Goal: Information Seeking & Learning: Check status

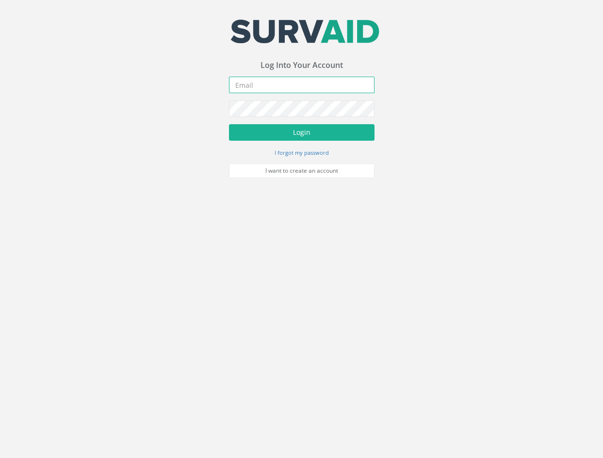
click at [255, 86] on input "email" at bounding box center [302, 85] width 146 height 16
type input "[EMAIL_ADDRESS][PERSON_NAME][DOMAIN_NAME]"
click at [229, 124] on button "Login" at bounding box center [302, 132] width 146 height 16
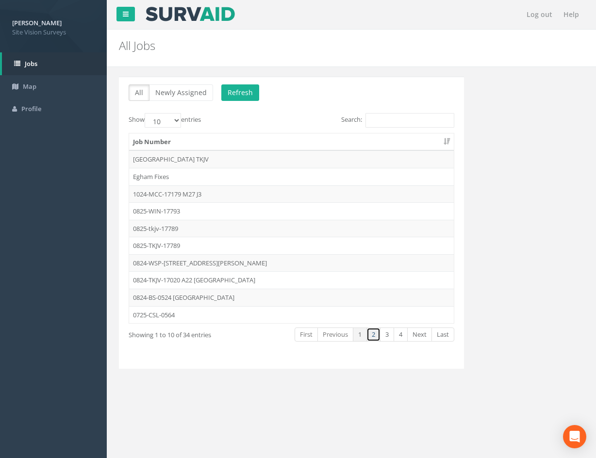
click at [372, 335] on link "2" at bounding box center [373, 335] width 14 height 14
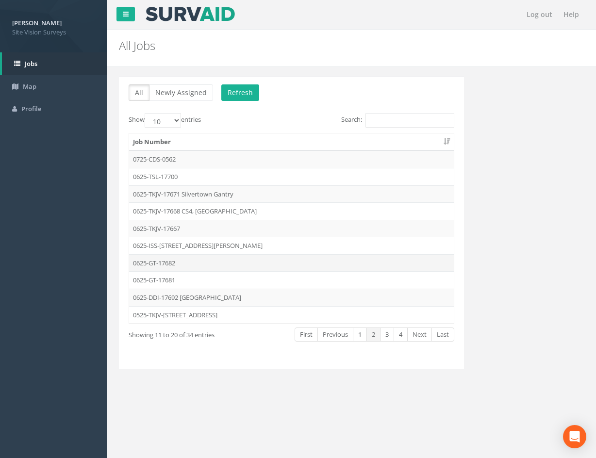
click at [201, 264] on td "0625-GT-17682" at bounding box center [291, 262] width 325 height 17
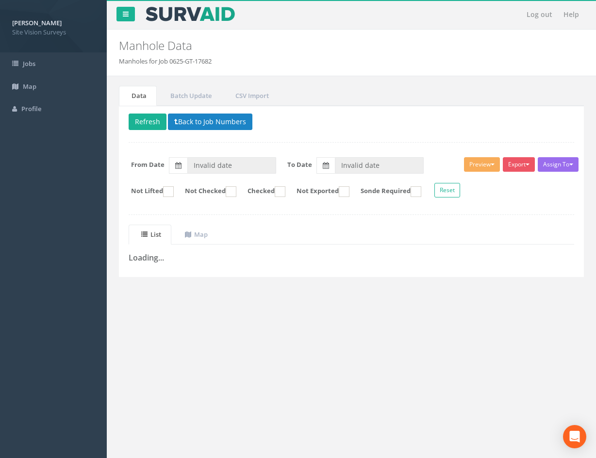
drag, startPoint x: 365, startPoint y: 300, endPoint x: 383, endPoint y: 235, distance: 67.1
drag, startPoint x: 383, startPoint y: 235, endPoint x: 342, endPoint y: 120, distance: 122.6
click at [342, 120] on p "Delete Refresh Back to Job Numbers" at bounding box center [351, 123] width 445 height 19
click at [235, 123] on button "Back to Job Numbers" at bounding box center [210, 122] width 84 height 16
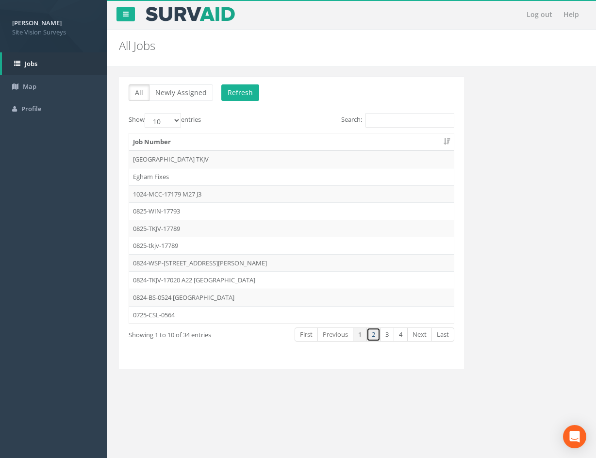
click at [377, 339] on link "2" at bounding box center [373, 335] width 14 height 14
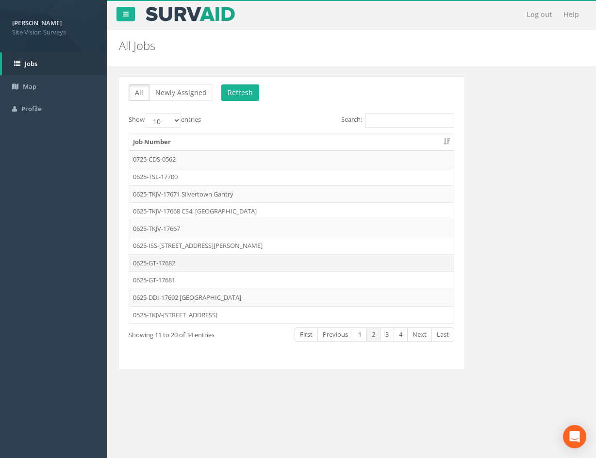
click at [225, 260] on td "0625-GT-17682" at bounding box center [291, 262] width 325 height 17
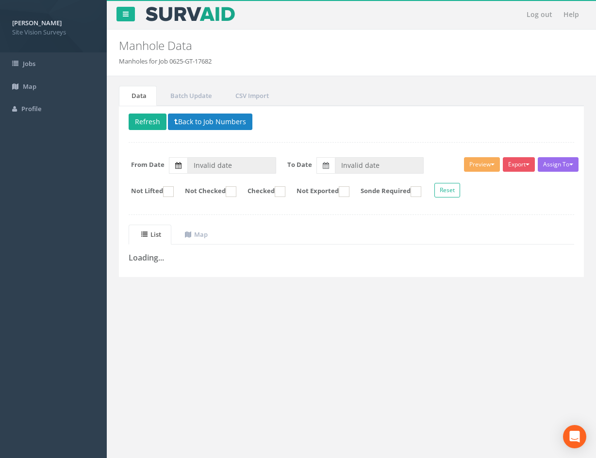
click at [180, 165] on icon at bounding box center [178, 165] width 6 height 7
click at [187, 165] on input "Invalid date" at bounding box center [231, 165] width 89 height 16
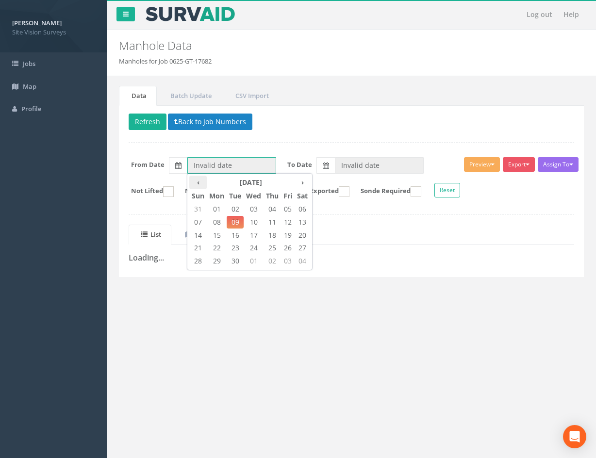
click at [200, 182] on th "‹" at bounding box center [197, 183] width 17 height 14
click at [305, 182] on th "›" at bounding box center [303, 183] width 16 height 14
type input "[DATE]"
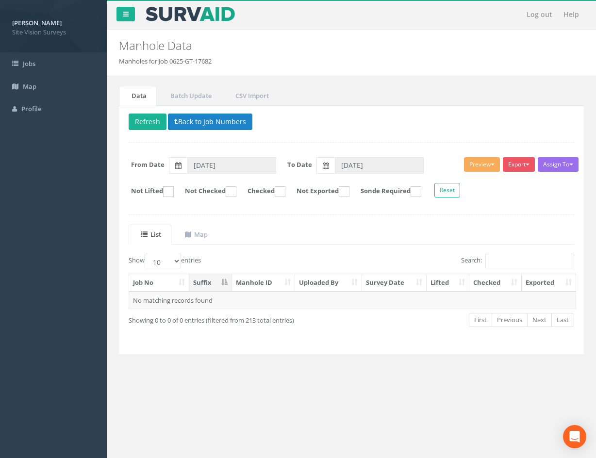
click at [302, 131] on p "Delete Refresh Back to Job Numbers" at bounding box center [351, 123] width 445 height 19
click at [172, 166] on label at bounding box center [178, 165] width 18 height 16
click at [187, 166] on input "[DATE]" at bounding box center [231, 165] width 89 height 16
click at [150, 127] on button "Refresh" at bounding box center [148, 122] width 38 height 16
click at [179, 163] on icon at bounding box center [178, 165] width 6 height 7
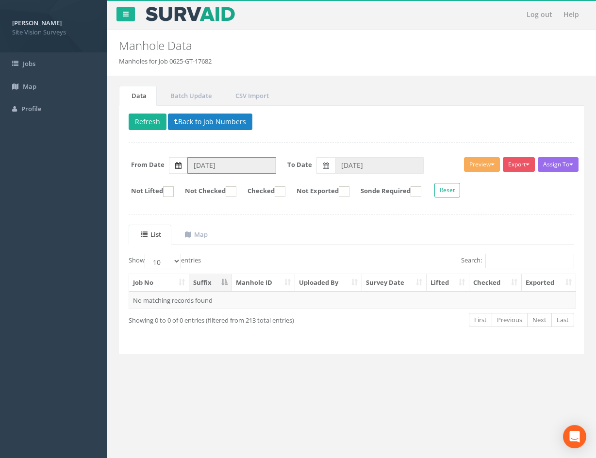
click at [187, 163] on input "[DATE]" at bounding box center [231, 165] width 89 height 16
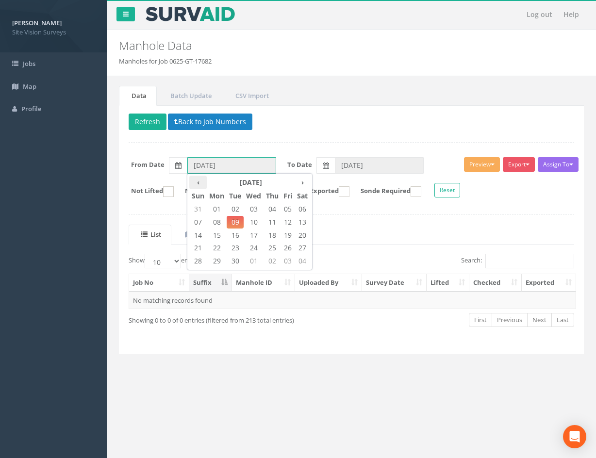
click at [199, 182] on th "‹" at bounding box center [197, 183] width 17 height 14
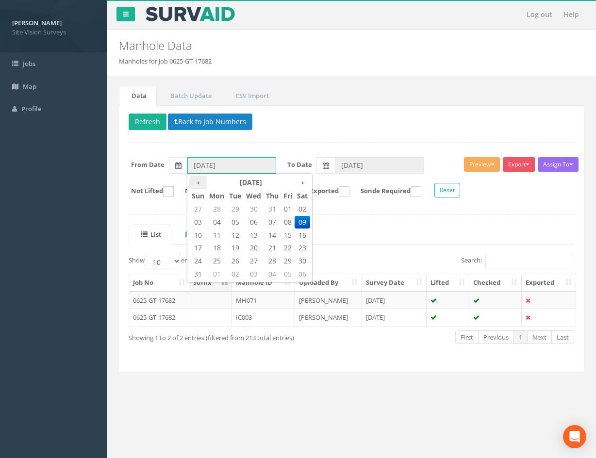
click at [199, 182] on th "‹" at bounding box center [197, 183] width 17 height 14
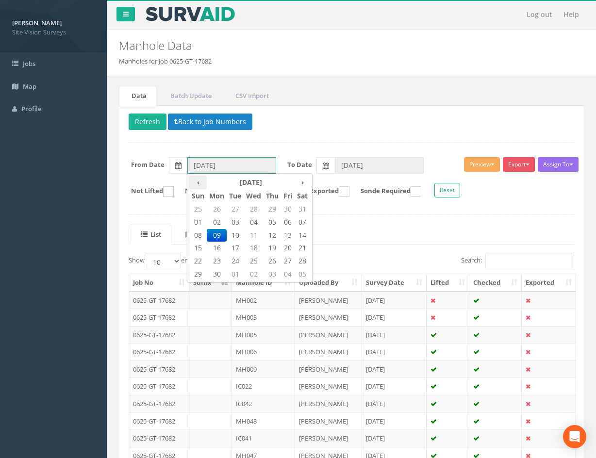
click at [199, 182] on th "‹" at bounding box center [197, 183] width 17 height 14
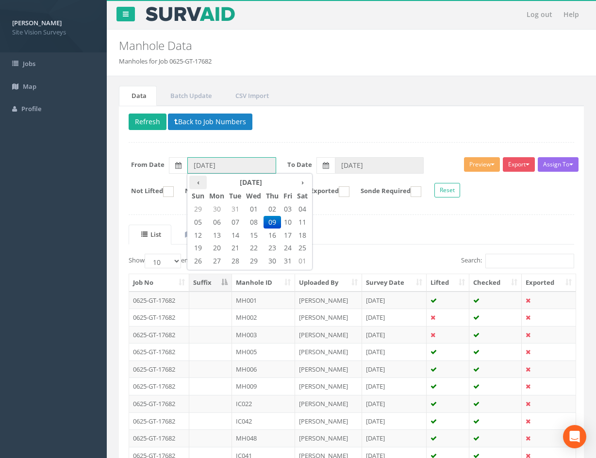
click at [199, 182] on th "‹" at bounding box center [197, 183] width 17 height 14
type input "[DATE]"
click at [369, 221] on div "Delete Refresh Back to Job Numbers Assign To No Companies Added Export SVS IC S…" at bounding box center [351, 308] width 465 height 404
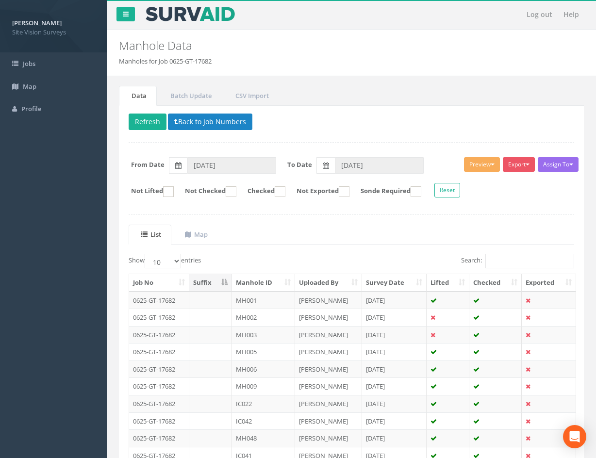
drag, startPoint x: 380, startPoint y: 240, endPoint x: 346, endPoint y: 161, distance: 86.0
click at [268, 285] on th "Manhole ID" at bounding box center [263, 282] width 63 height 17
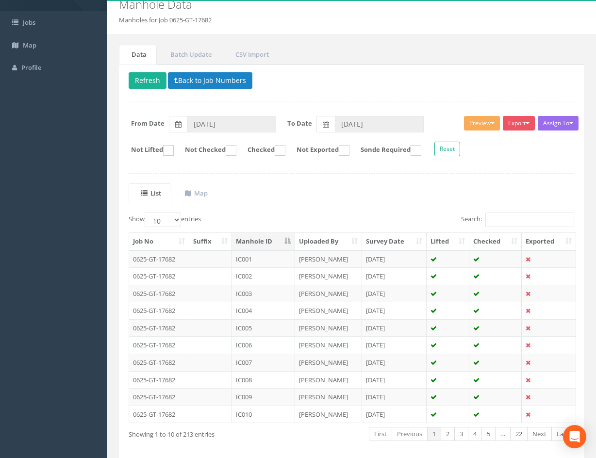
scroll to position [83, 0]
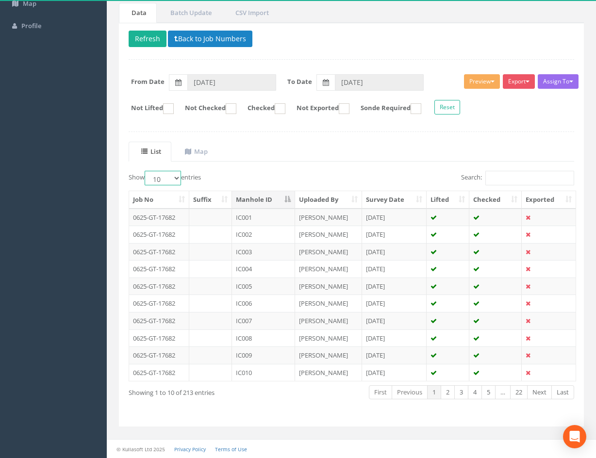
click at [175, 180] on select "10 25 50 100" at bounding box center [163, 178] width 36 height 15
select select "50"
click at [146, 171] on select "10 25 50 100" at bounding box center [163, 178] width 36 height 15
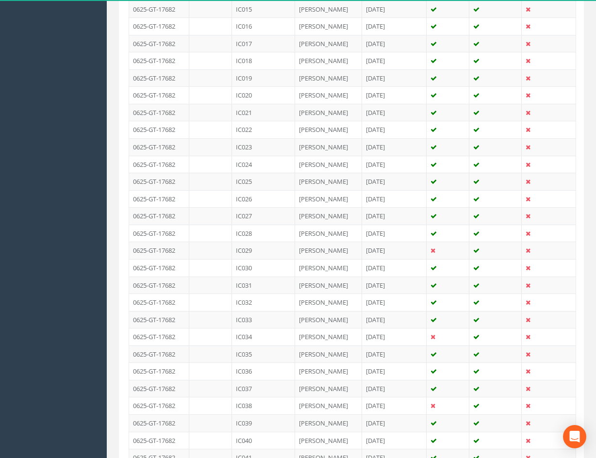
scroll to position [774, 0]
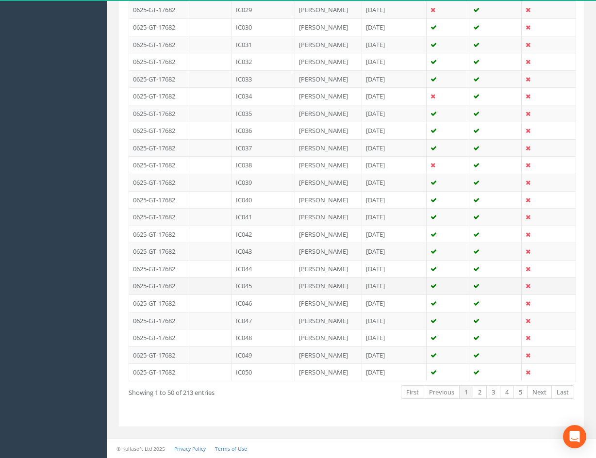
drag, startPoint x: 588, startPoint y: 180, endPoint x: 569, endPoint y: 293, distance: 114.6
click at [492, 393] on link "3" at bounding box center [493, 392] width 14 height 14
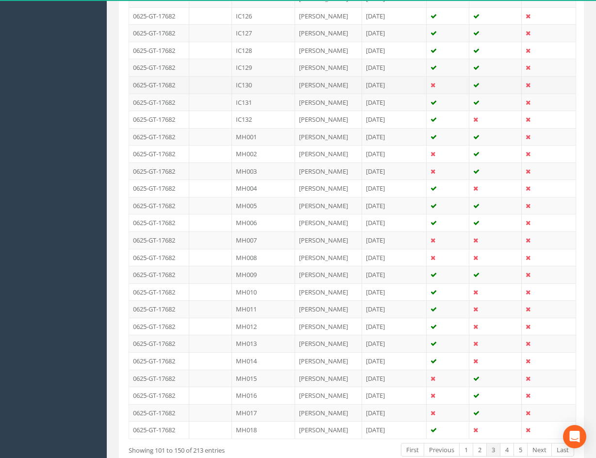
scroll to position [628, 0]
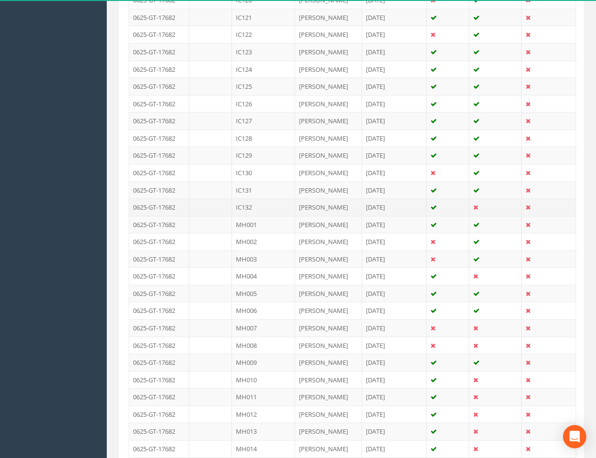
click at [268, 209] on td "IC132" at bounding box center [263, 206] width 63 height 17
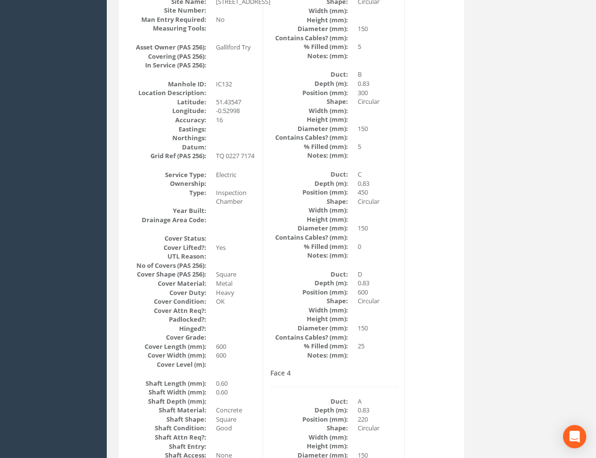
scroll to position [0, 0]
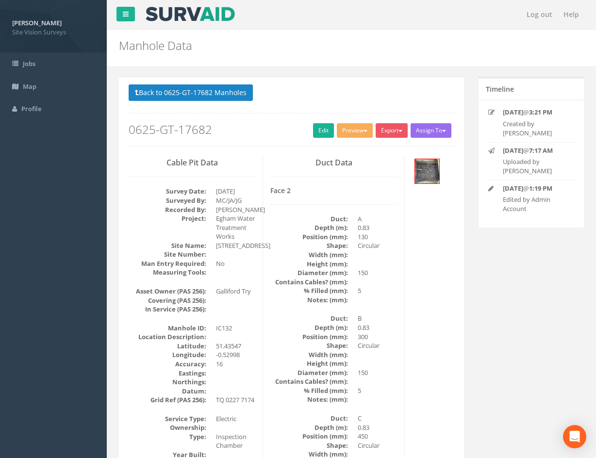
drag, startPoint x: 361, startPoint y: 259, endPoint x: 237, endPoint y: 120, distance: 186.3
click at [219, 94] on button "Back to 0625-GT-17682 Manholes" at bounding box center [191, 92] width 124 height 16
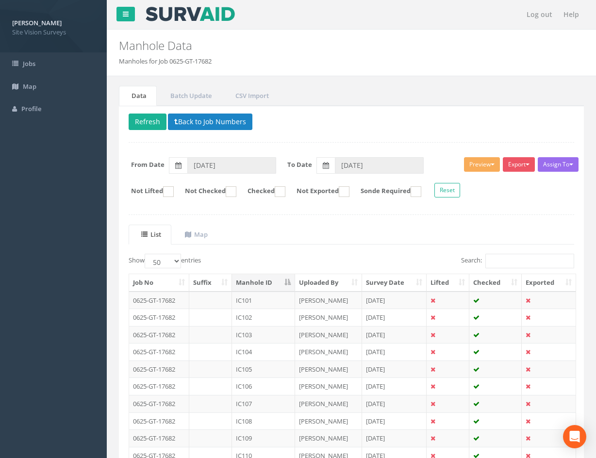
click at [267, 281] on th "Manhole ID" at bounding box center [263, 282] width 63 height 17
click at [267, 282] on th "Manhole ID" at bounding box center [263, 282] width 63 height 17
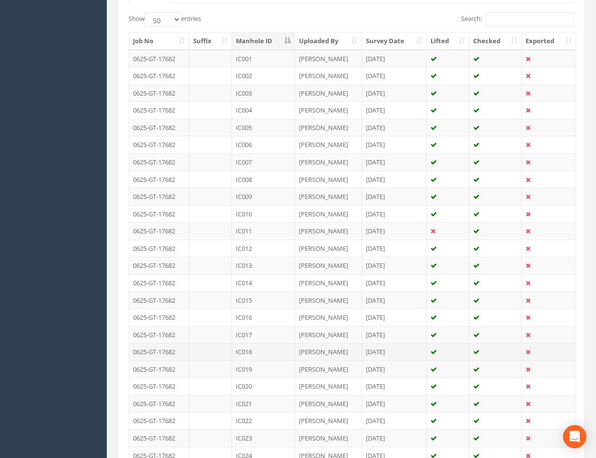
scroll to position [774, 0]
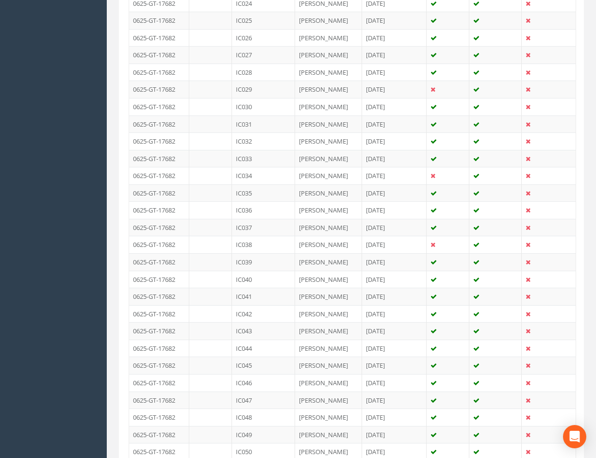
drag, startPoint x: 399, startPoint y: 228, endPoint x: 392, endPoint y: 337, distance: 108.9
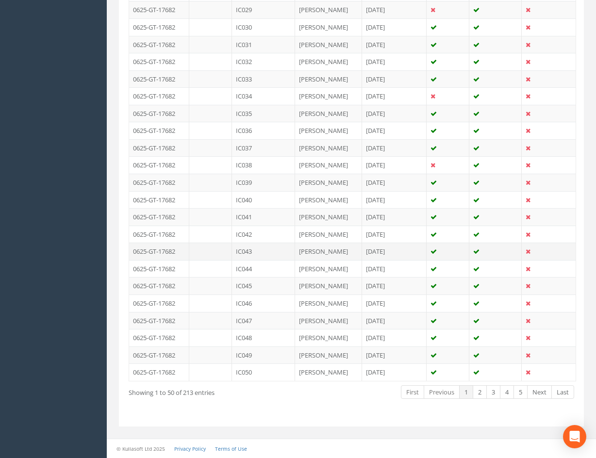
click at [269, 253] on td "IC043" at bounding box center [263, 251] width 63 height 17
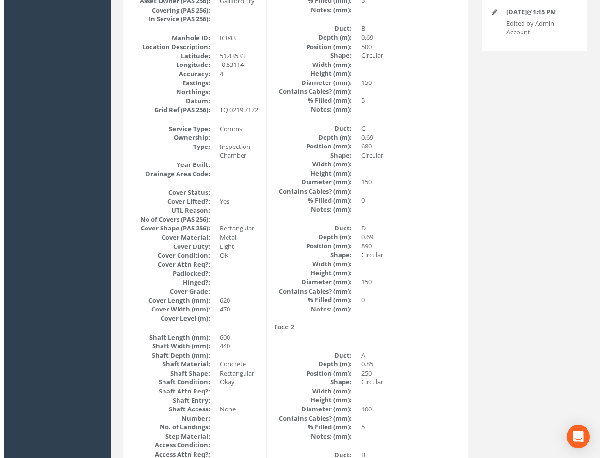
scroll to position [0, 0]
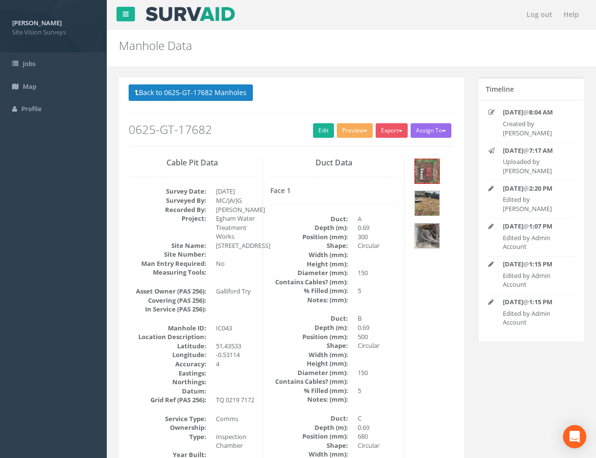
drag, startPoint x: 432, startPoint y: 308, endPoint x: 424, endPoint y: 198, distance: 110.5
click at [430, 175] on img at bounding box center [427, 171] width 24 height 24
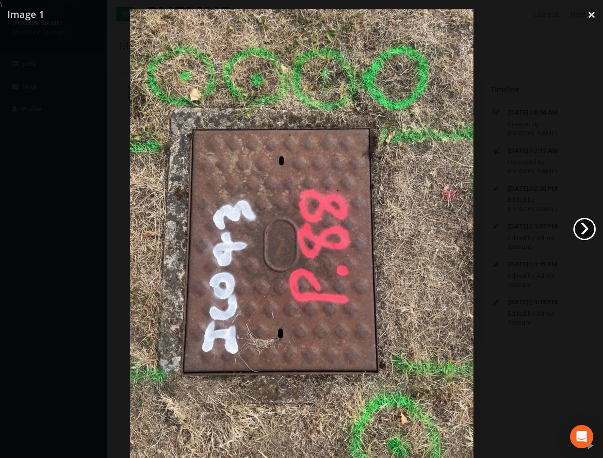
click at [587, 225] on link "›" at bounding box center [585, 229] width 22 height 22
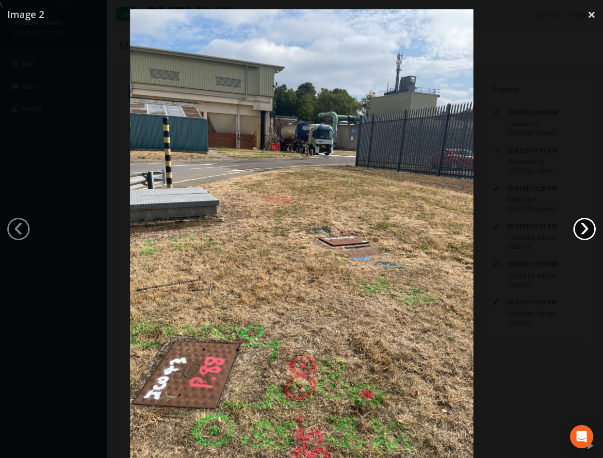
click at [584, 229] on link "›" at bounding box center [585, 229] width 22 height 22
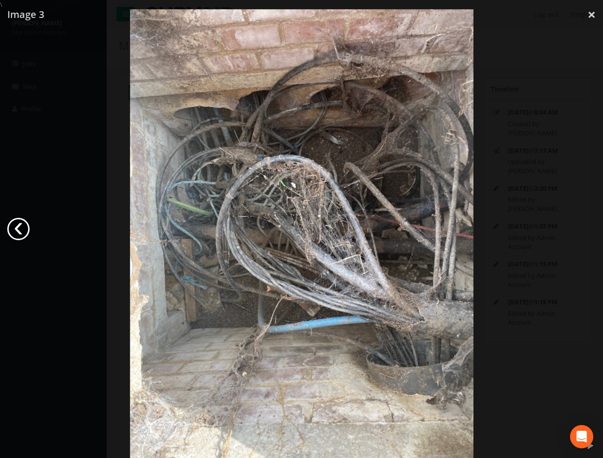
click at [19, 228] on link "‹" at bounding box center [18, 229] width 22 height 22
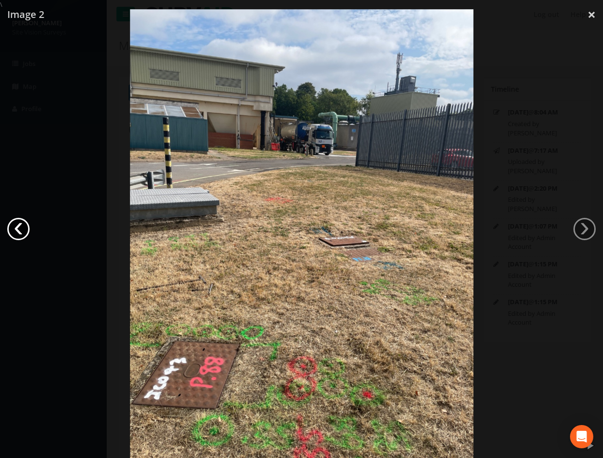
click at [19, 228] on link "‹" at bounding box center [18, 229] width 22 height 22
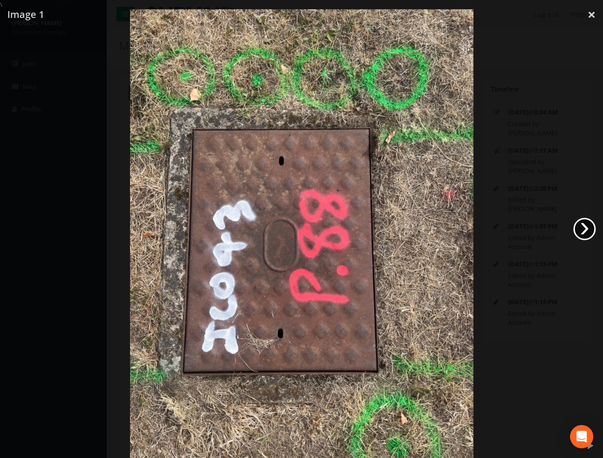
click at [580, 230] on link "›" at bounding box center [585, 229] width 22 height 22
